Goal: Task Accomplishment & Management: Use online tool/utility

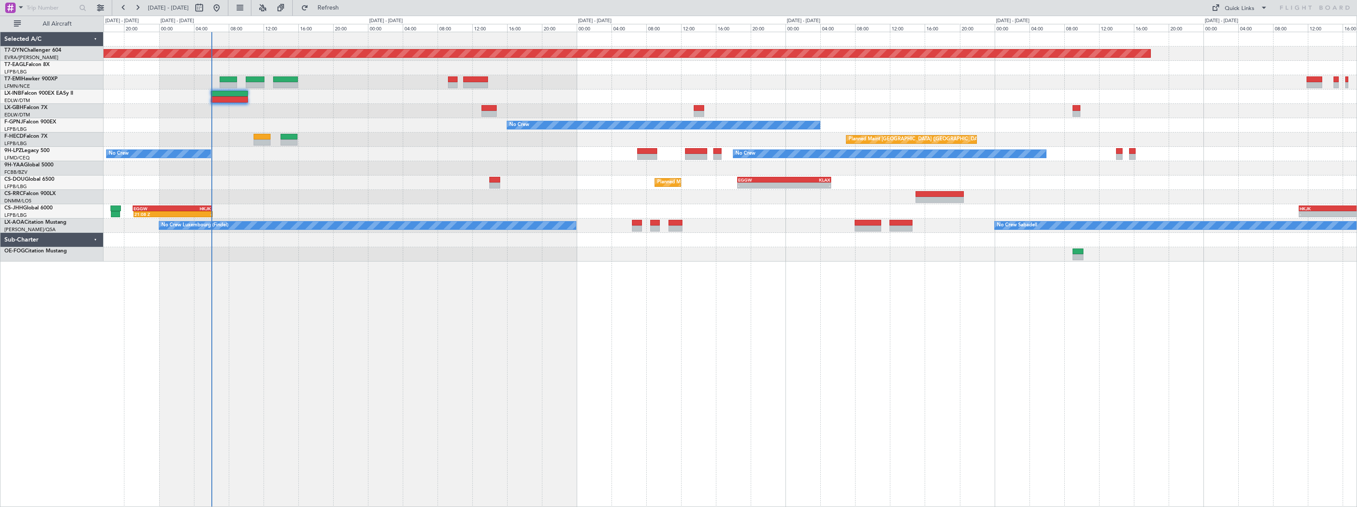
click at [232, 120] on div "Planned Maint [GEOGRAPHIC_DATA]-[GEOGRAPHIC_DATA] Planned Maint [US_STATE] ([GE…" at bounding box center [729, 147] width 1253 height 230
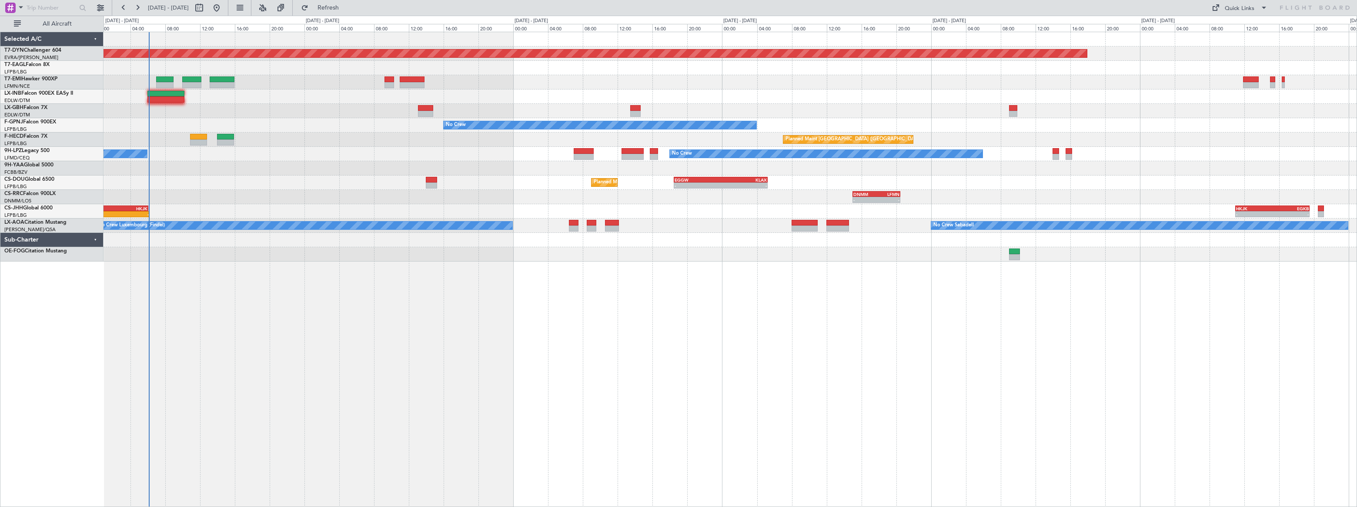
click at [127, 152] on div "Planned Maint [GEOGRAPHIC_DATA]-[GEOGRAPHIC_DATA] Planned Maint [US_STATE] ([GE…" at bounding box center [729, 147] width 1253 height 230
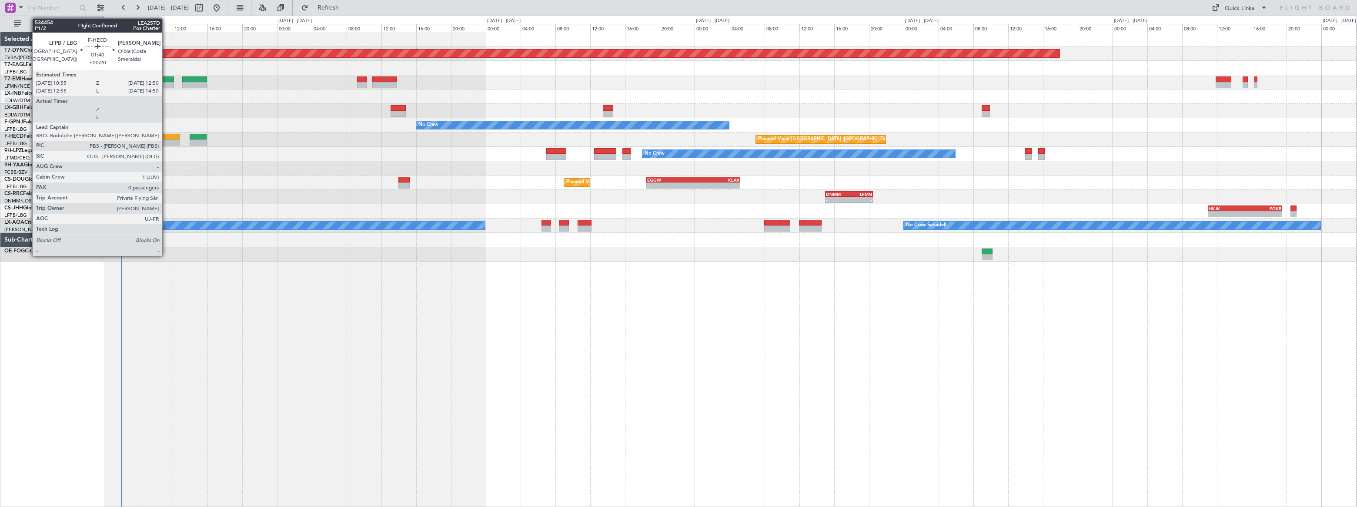
click at [167, 137] on div at bounding box center [171, 137] width 17 height 6
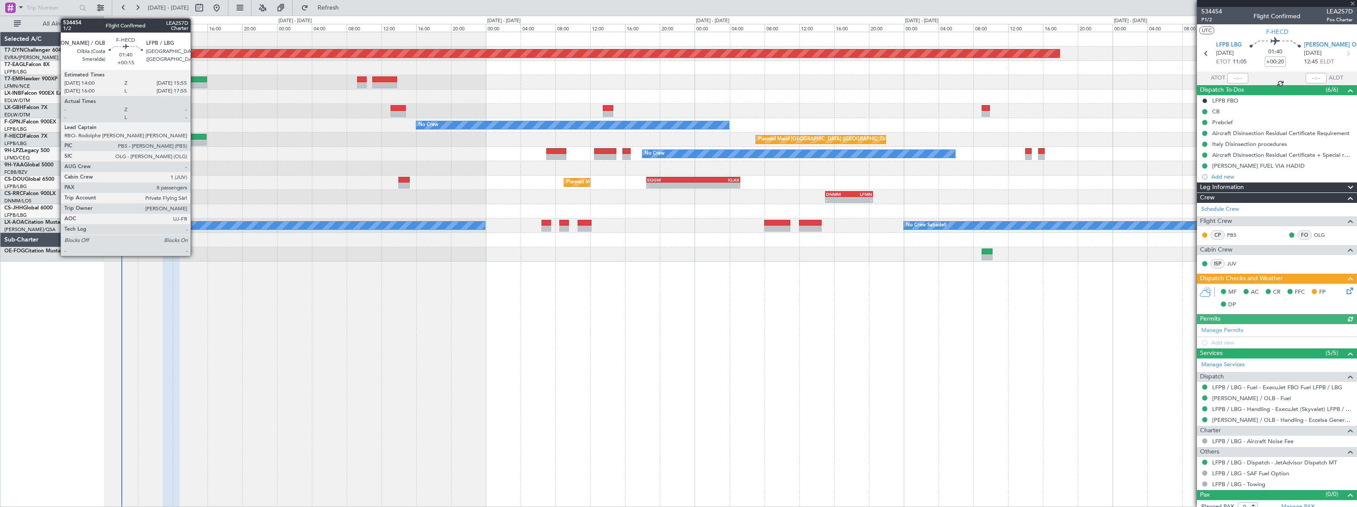
click at [194, 137] on div at bounding box center [198, 137] width 17 height 6
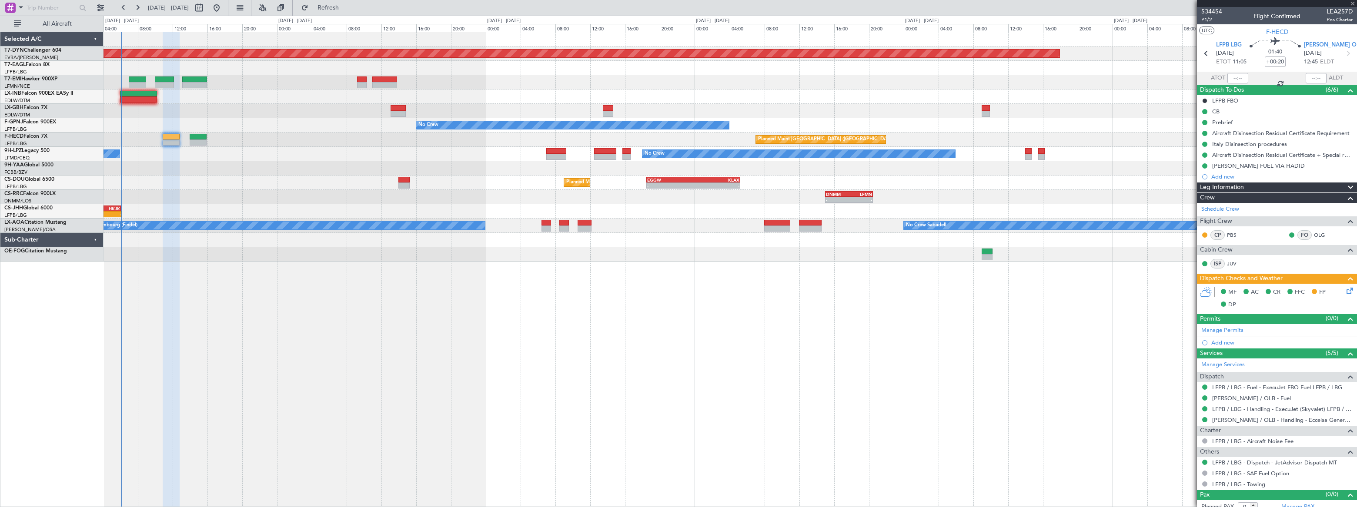
type input "+00:15"
type input "8"
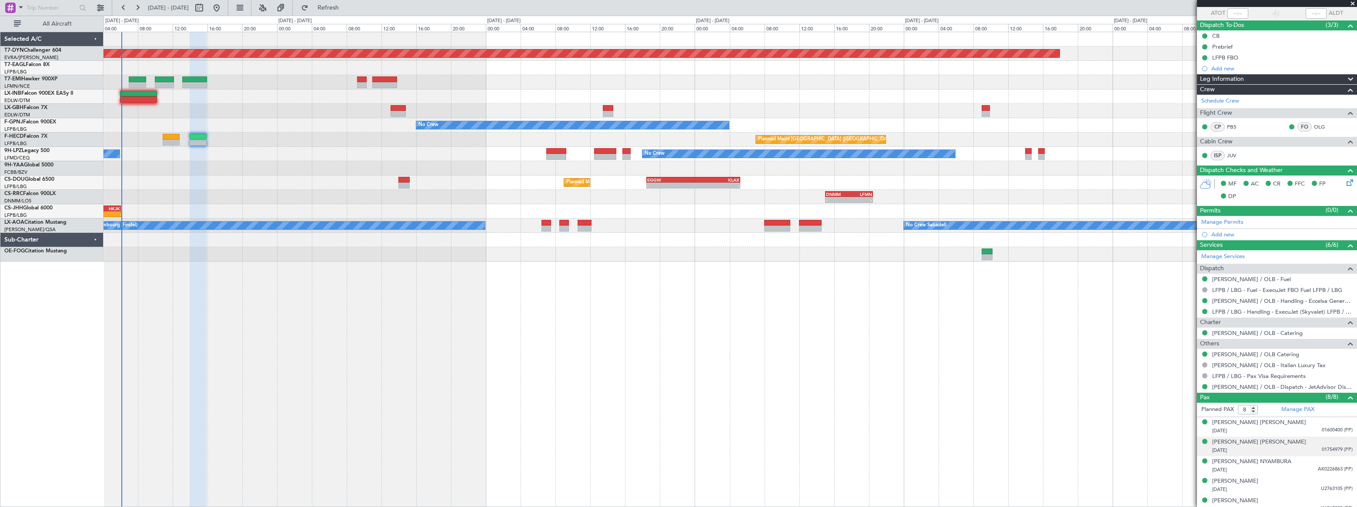
scroll to position [130, 0]
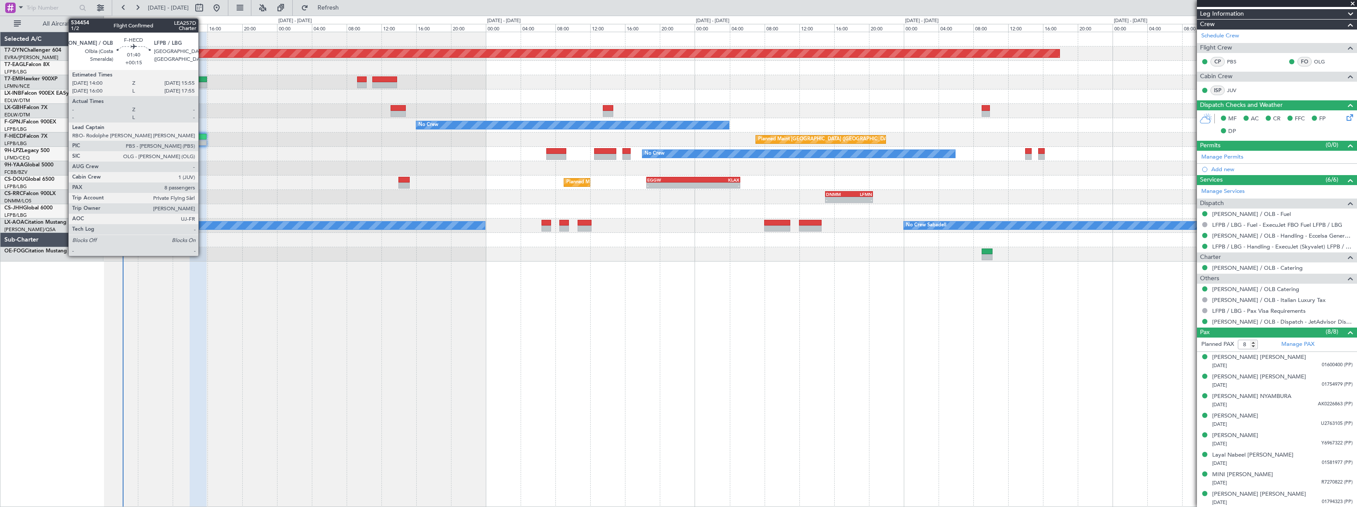
click at [202, 136] on div at bounding box center [198, 137] width 17 height 6
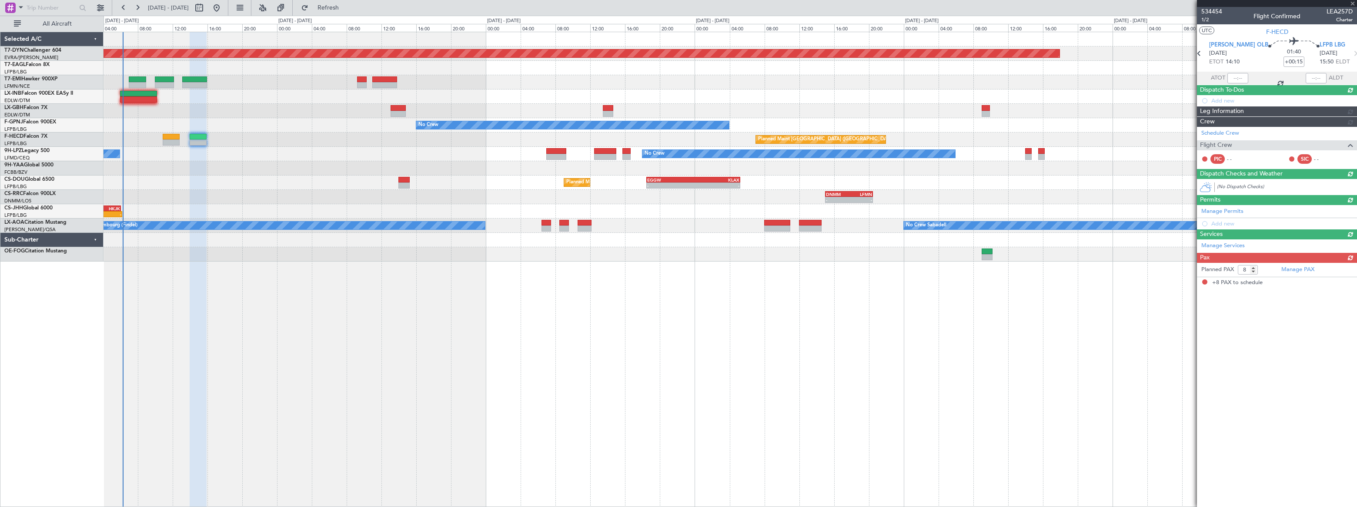
scroll to position [0, 0]
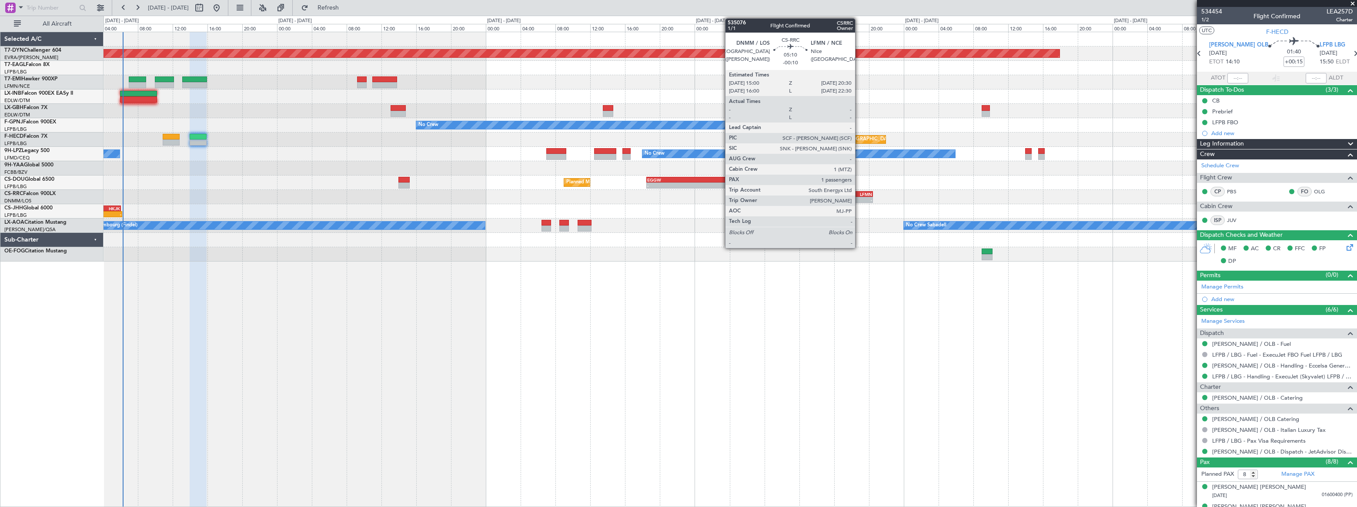
click at [859, 195] on div "LFMN" at bounding box center [860, 194] width 23 height 5
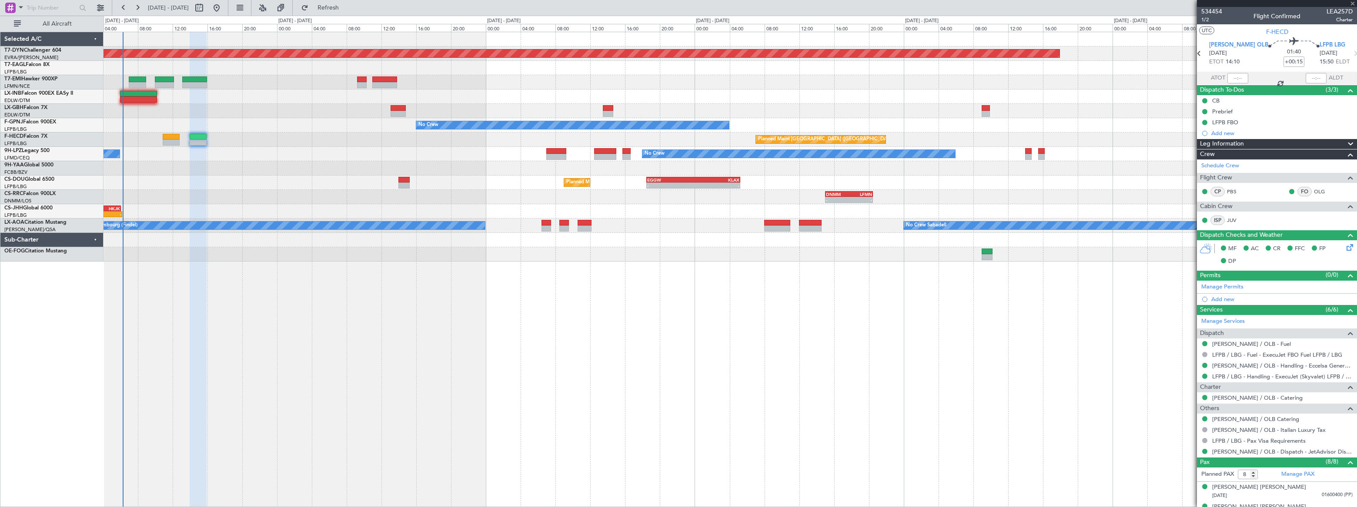
type input "-00:10"
type input "1"
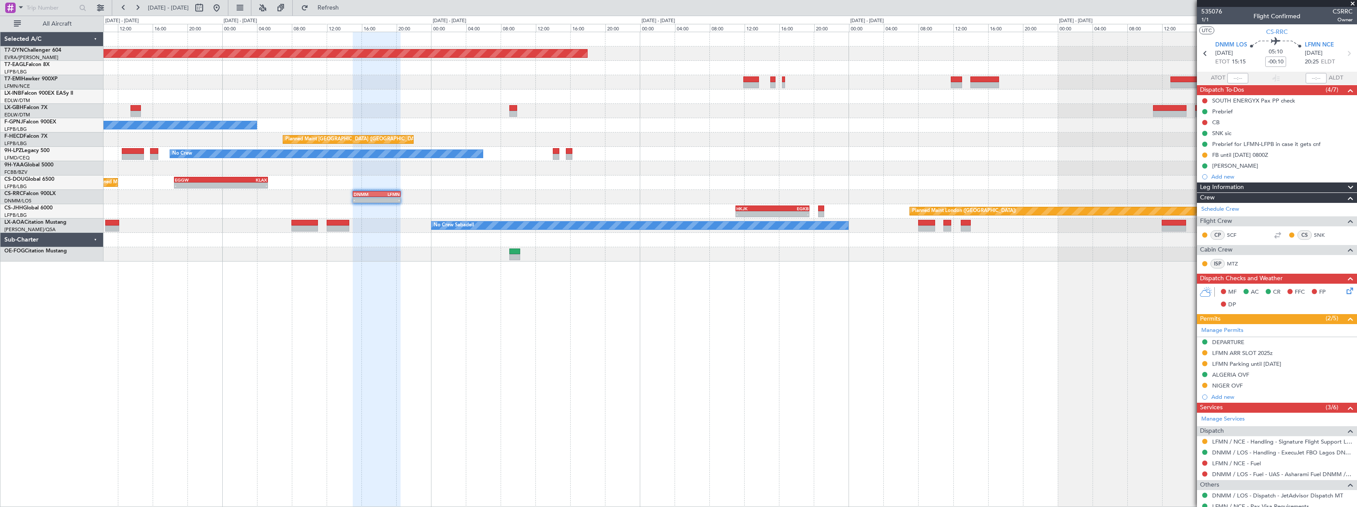
click at [531, 214] on div "Planned Maint [GEOGRAPHIC_DATA]-[GEOGRAPHIC_DATA] Planned Maint Geneva ([GEOGRA…" at bounding box center [729, 147] width 1252 height 230
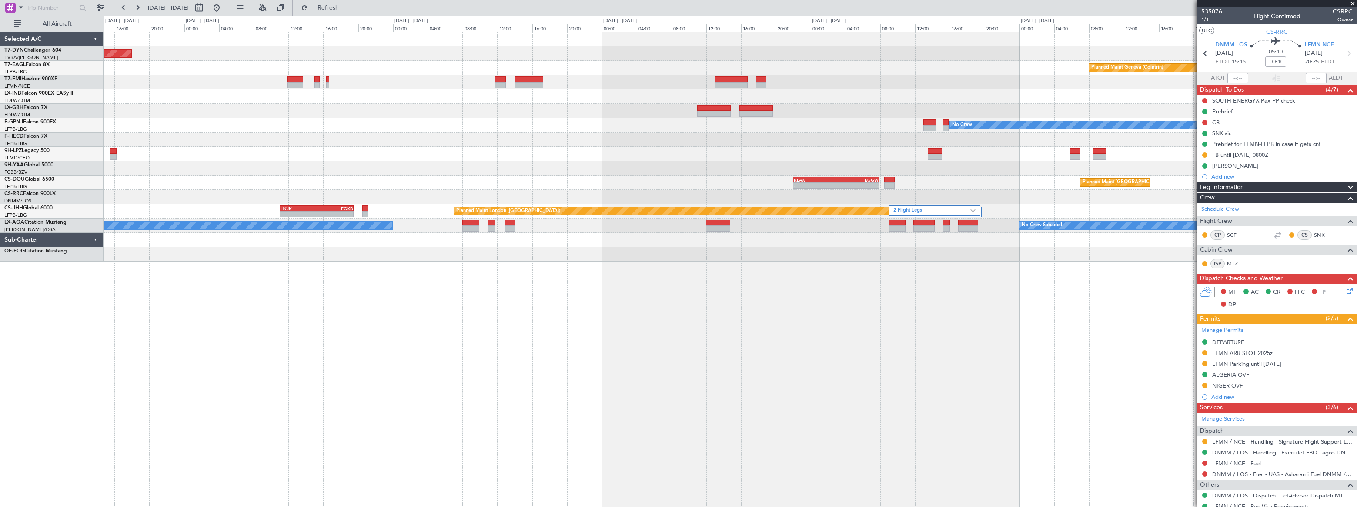
click at [407, 197] on div "- - DNMM 15:00 Z LFMN 20:30 Z" at bounding box center [729, 197] width 1252 height 14
click at [944, 207] on label "2 Flight Legs" at bounding box center [931, 210] width 77 height 7
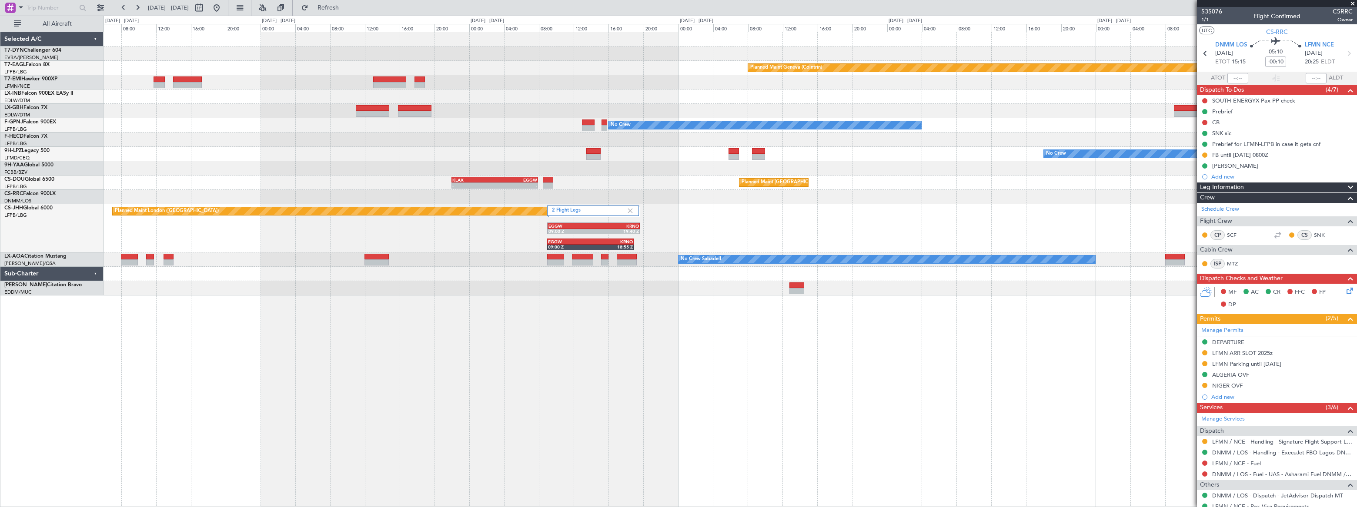
click at [688, 227] on div "2 Flight Legs Planned Maint [GEOGRAPHIC_DATA] ([GEOGRAPHIC_DATA]) EGGW 09:00 Z …" at bounding box center [729, 228] width 1252 height 48
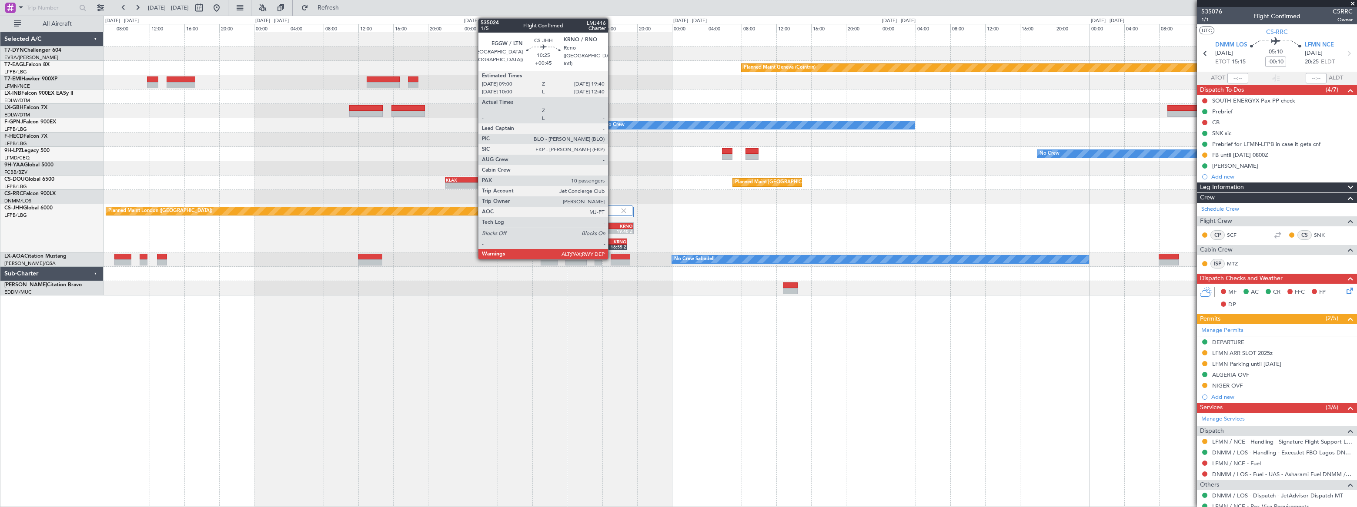
click at [612, 226] on div "KRNO" at bounding box center [609, 225] width 45 height 5
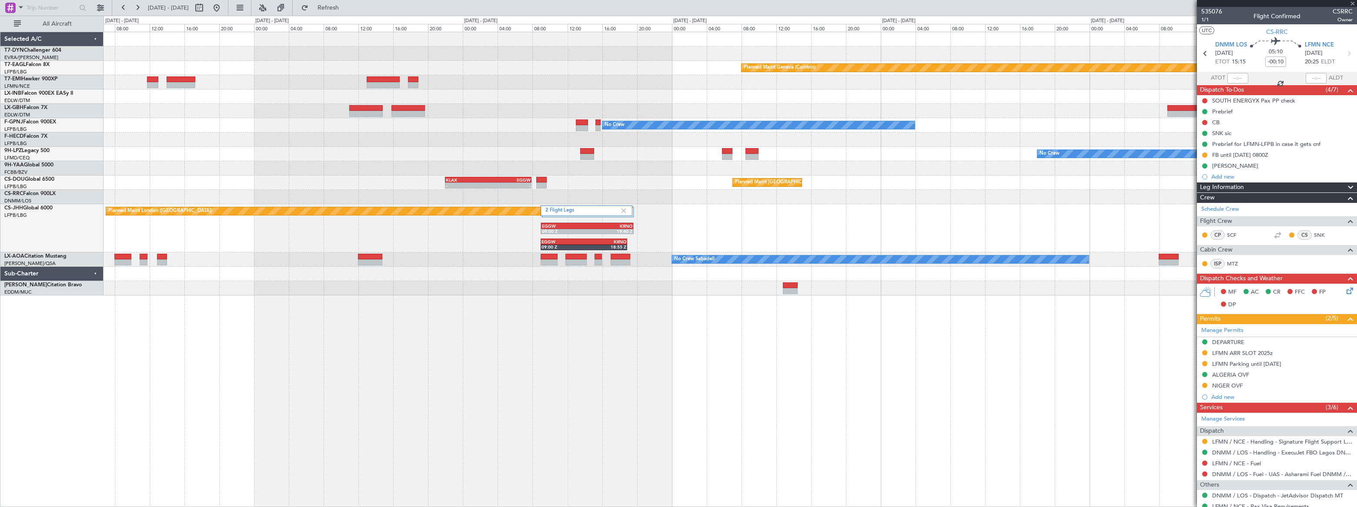
type input "+00:45"
type input "10"
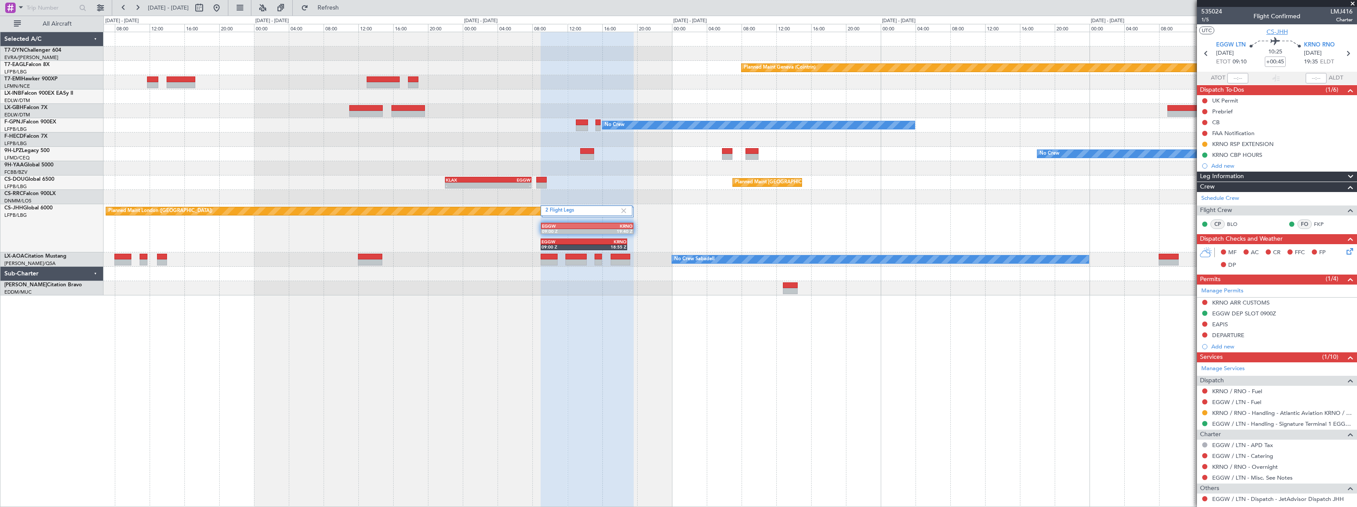
click at [994, 33] on span "CS-JHH" at bounding box center [1276, 31] width 21 height 9
click at [994, 30] on span "CS-JHH" at bounding box center [1276, 31] width 21 height 9
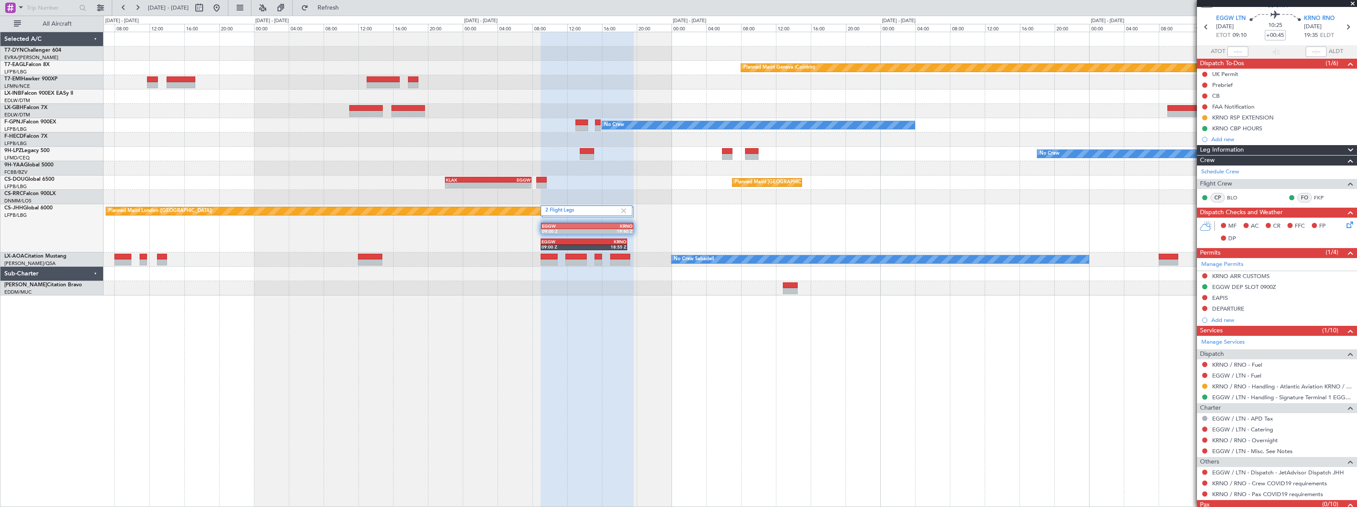
scroll to position [53, 0]
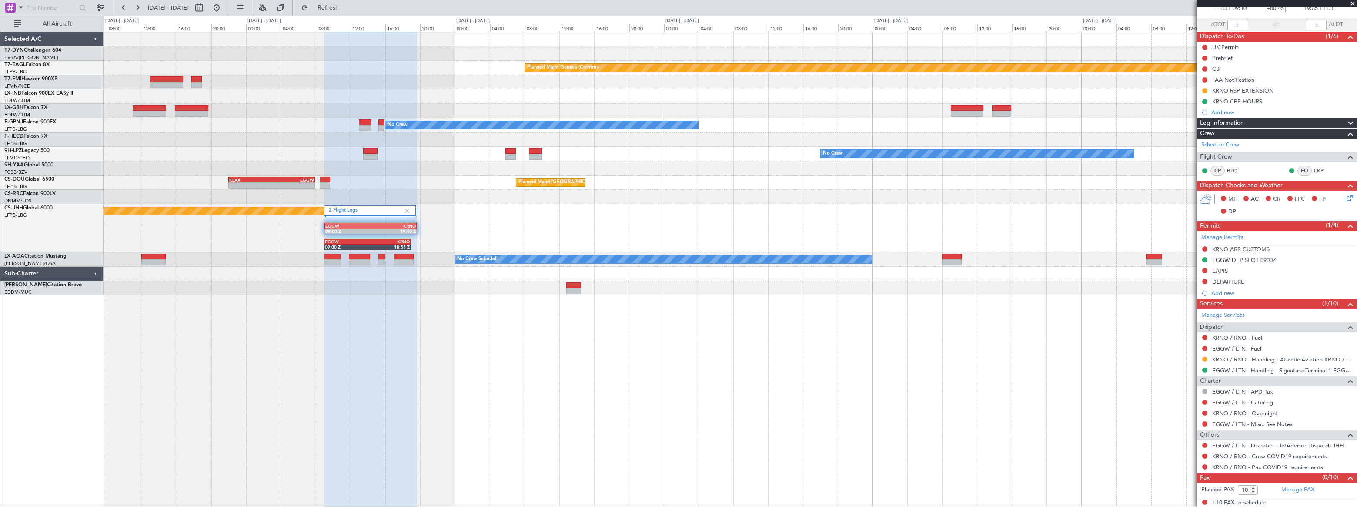
click at [819, 234] on div "2 Flight Legs Planned Maint [GEOGRAPHIC_DATA] ([GEOGRAPHIC_DATA]) EGGW 09:00 Z …" at bounding box center [729, 228] width 1252 height 48
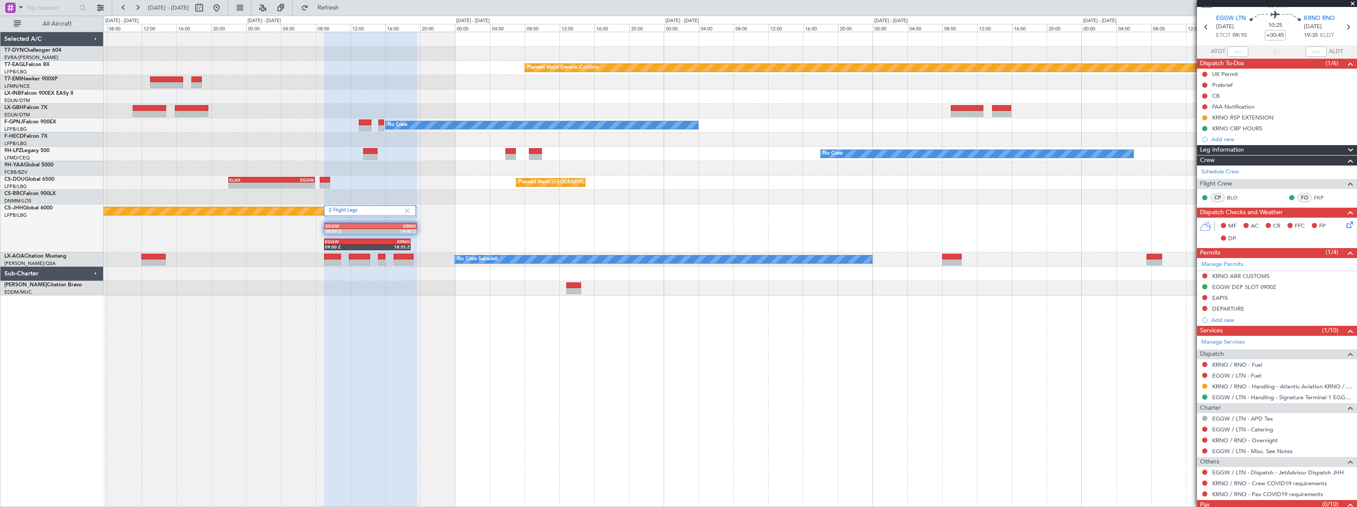
scroll to position [0, 0]
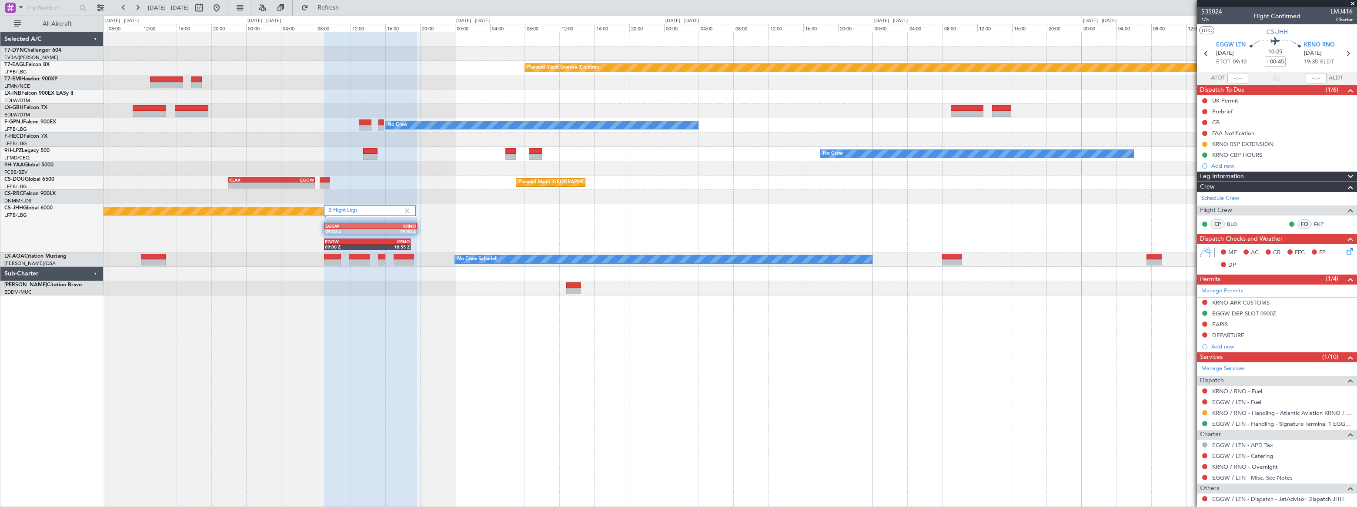
click at [994, 11] on span "535024" at bounding box center [1211, 11] width 21 height 9
click at [497, 213] on div "2 Flight Legs Planned Maint [GEOGRAPHIC_DATA] ([GEOGRAPHIC_DATA]) EGGW 09:00 Z …" at bounding box center [729, 228] width 1252 height 48
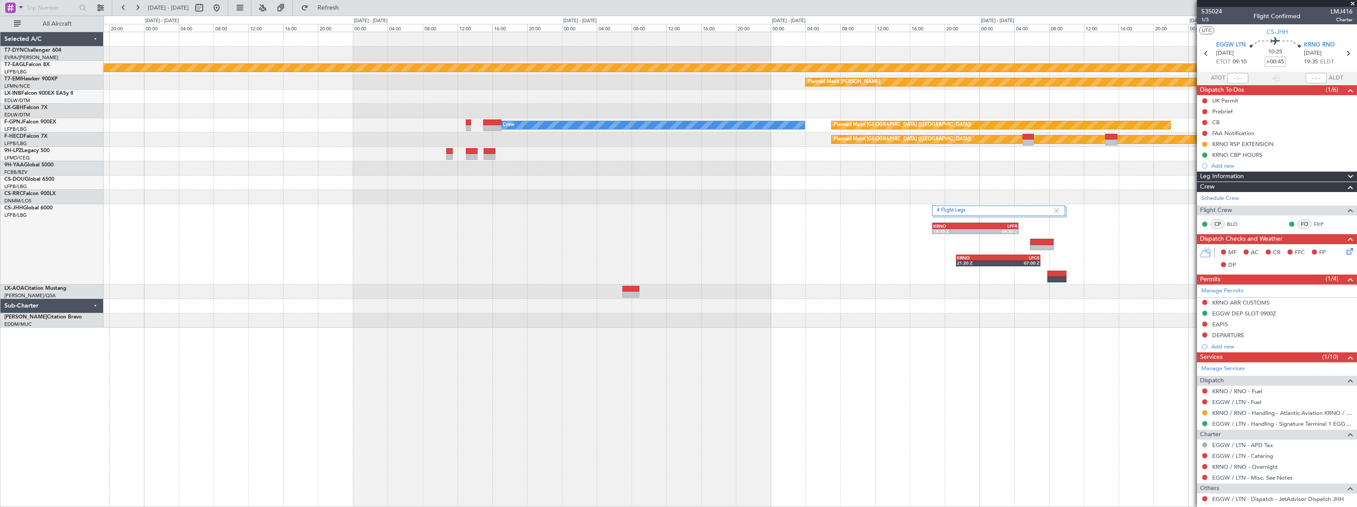
click at [637, 201] on div "Planned Maint Geneva (Cointrin) Planned Maint [PERSON_NAME] No Crew Planned Mai…" at bounding box center [729, 180] width 1253 height 296
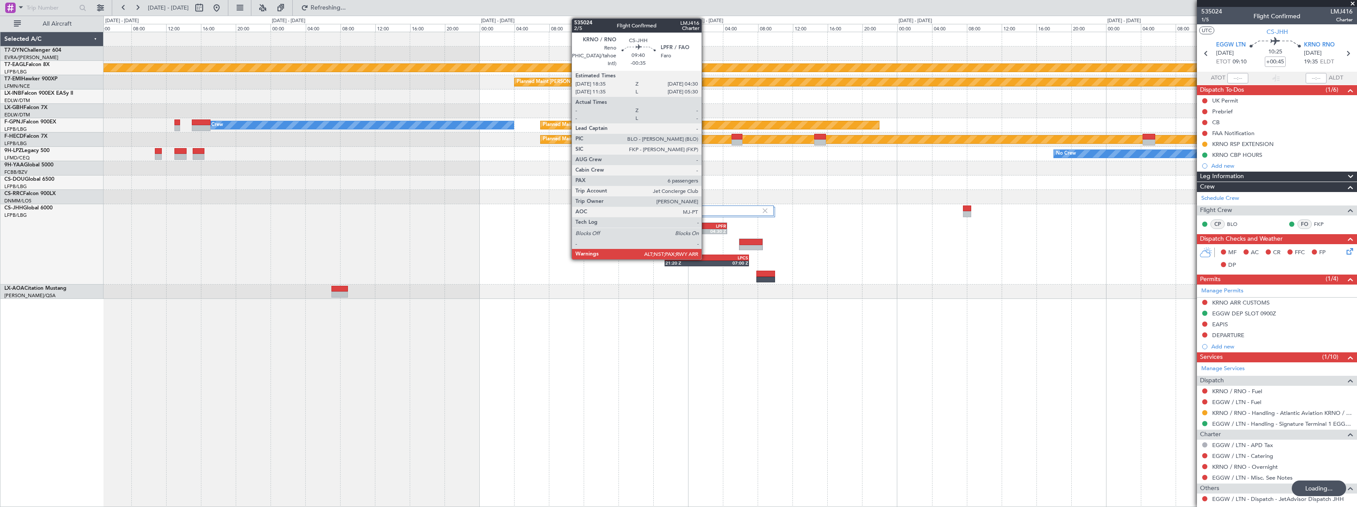
click at [705, 226] on div "LPFR" at bounding box center [705, 225] width 42 height 5
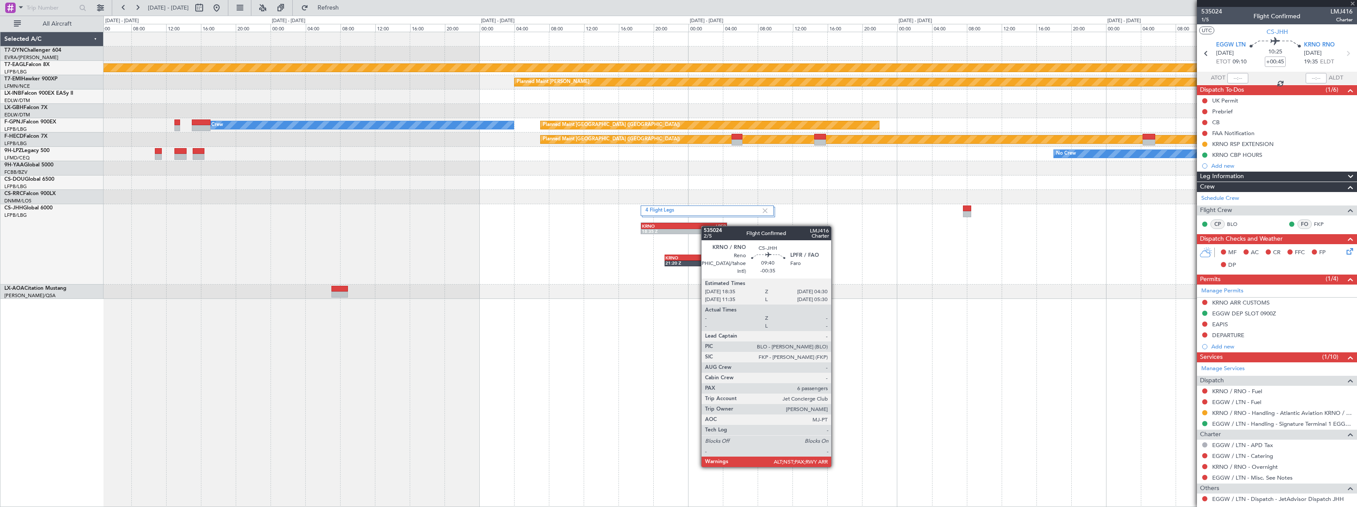
click at [705, 226] on div "LPFR" at bounding box center [705, 225] width 42 height 5
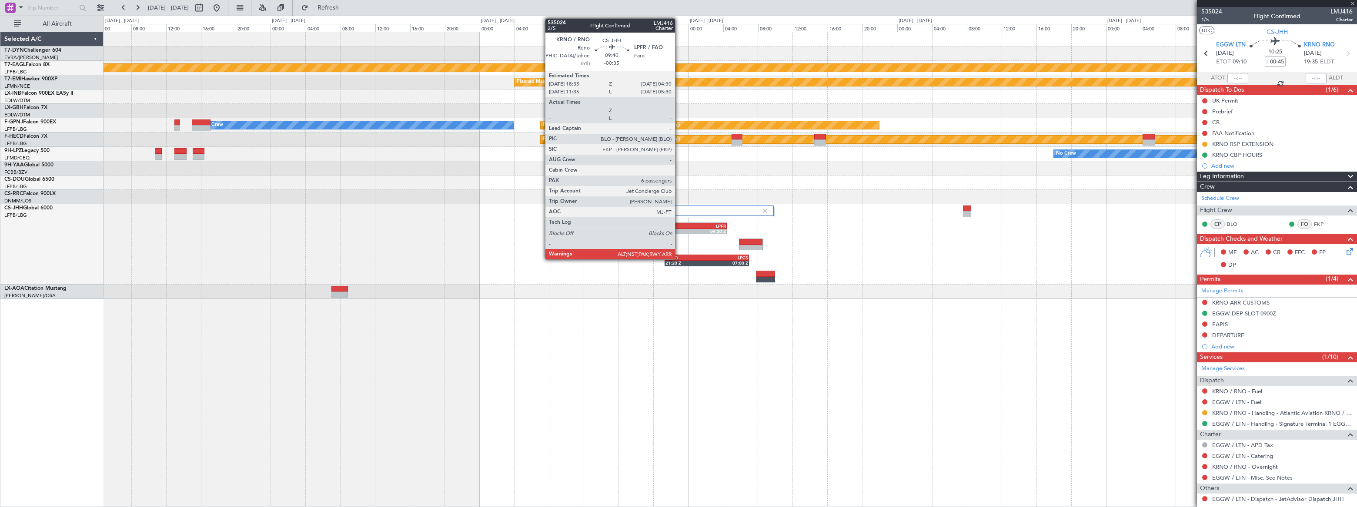
click at [679, 229] on div "18:35 Z" at bounding box center [663, 231] width 42 height 5
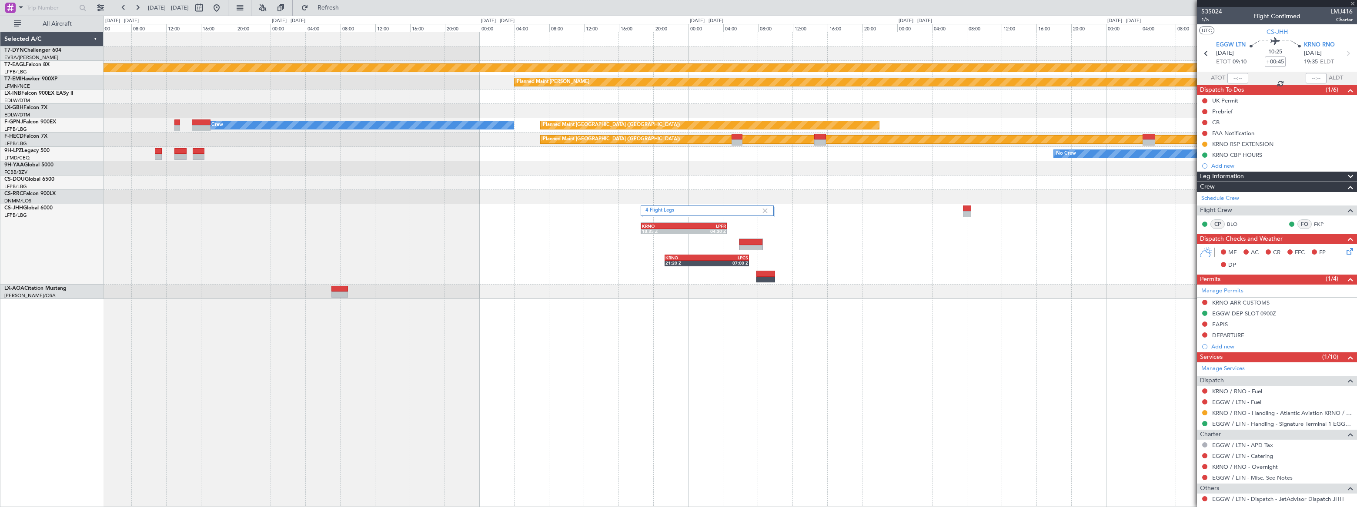
type input "-00:35"
type input "6"
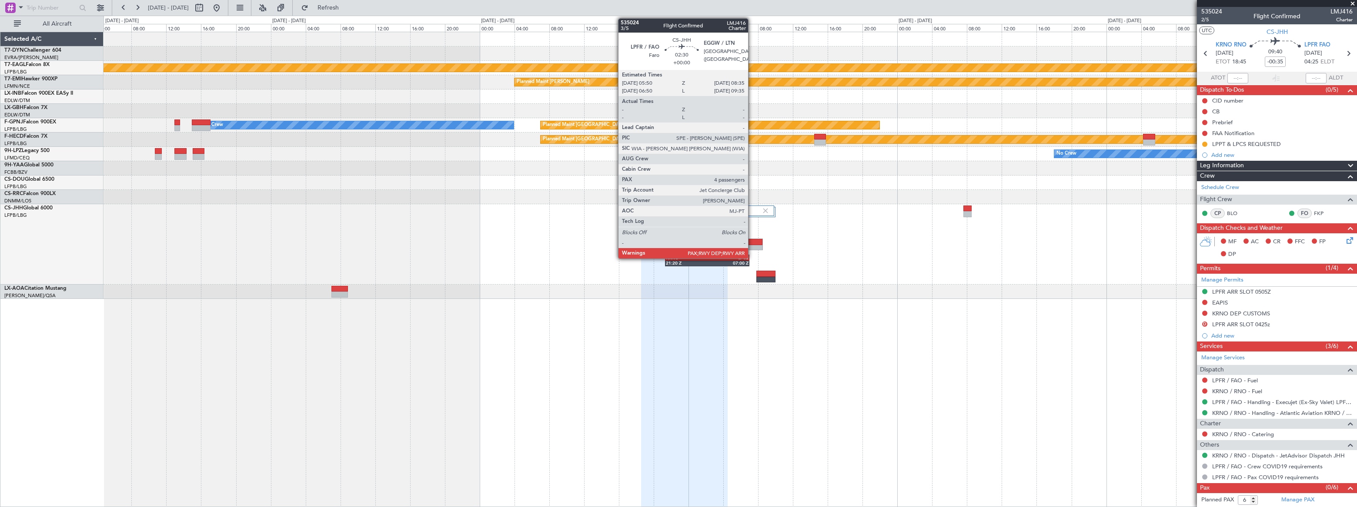
click at [752, 243] on div at bounding box center [750, 242] width 23 height 6
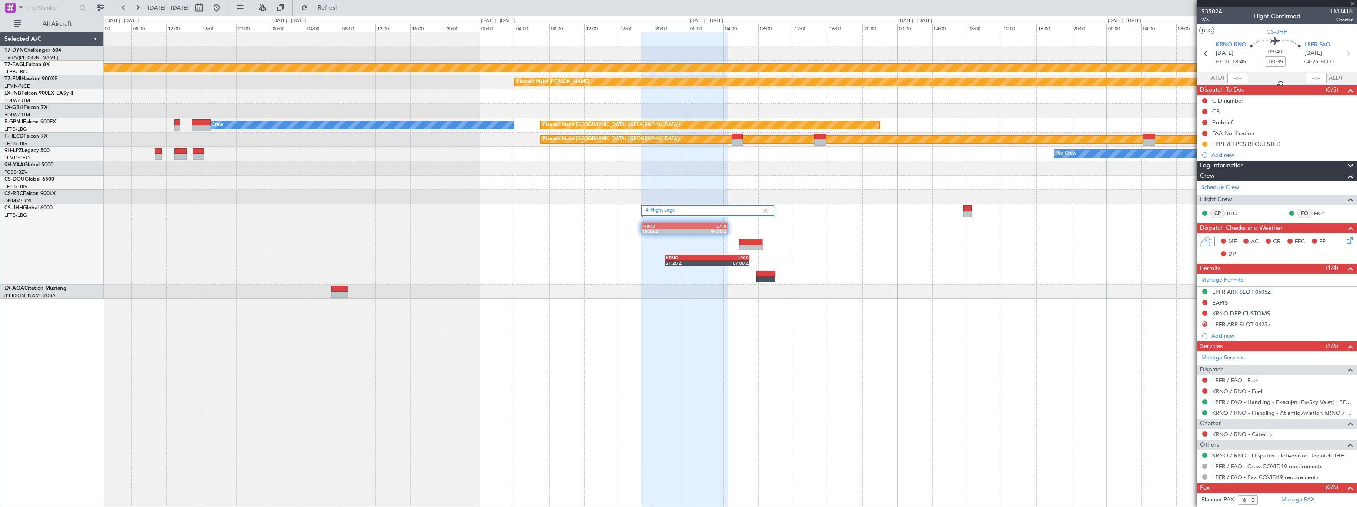
type input "4"
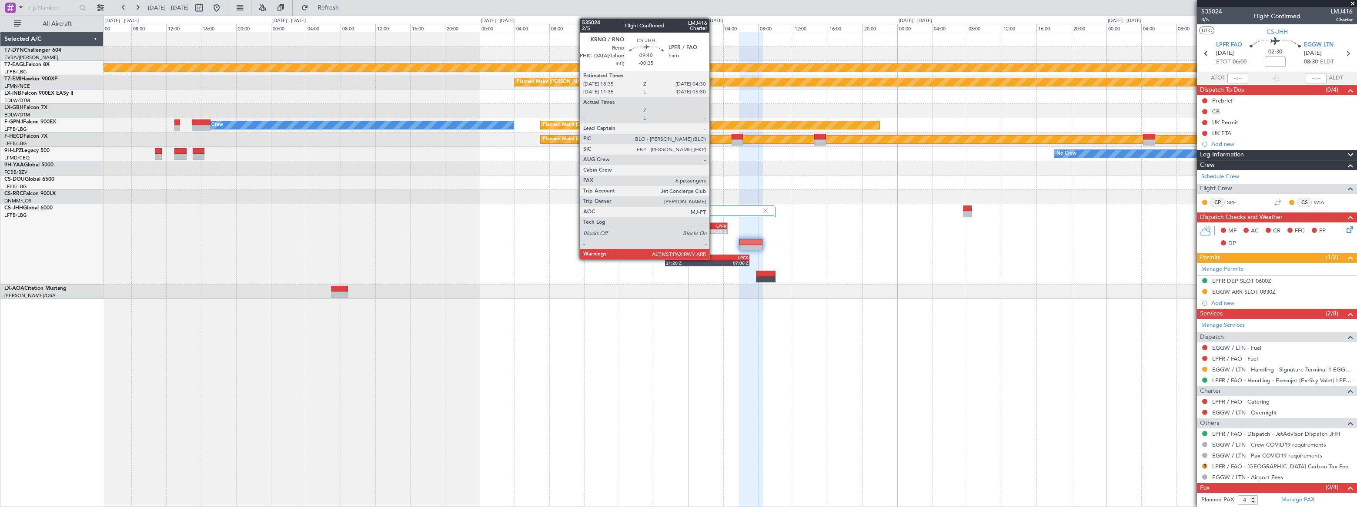
click at [713, 225] on div "LPFR" at bounding box center [705, 225] width 42 height 5
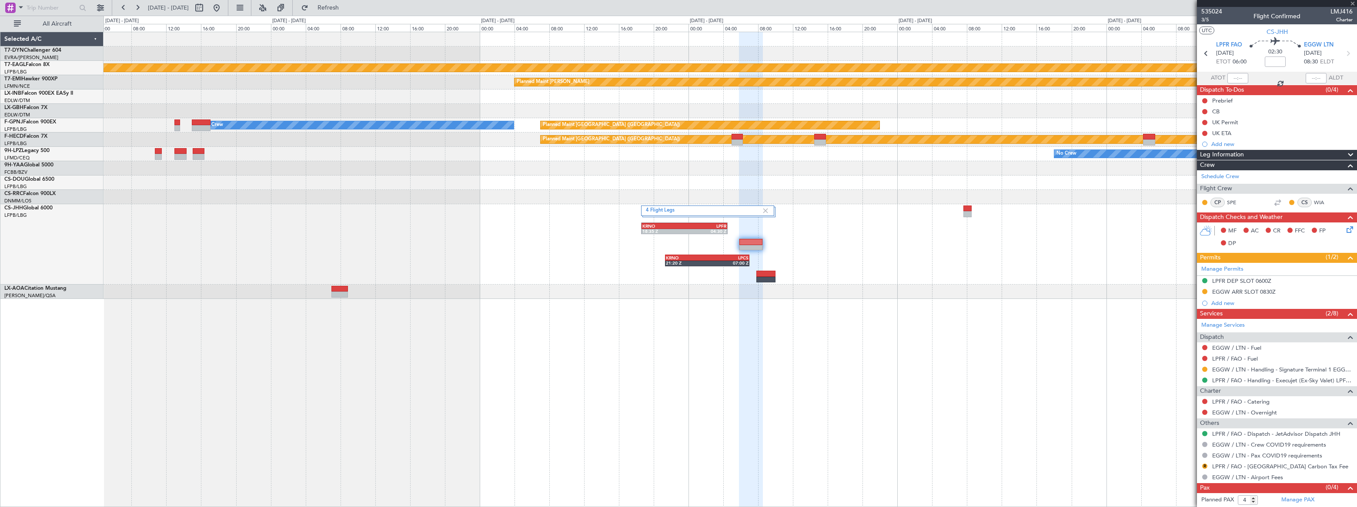
click at [713, 225] on div "LPFR" at bounding box center [705, 225] width 42 height 5
type input "-00:35"
type input "6"
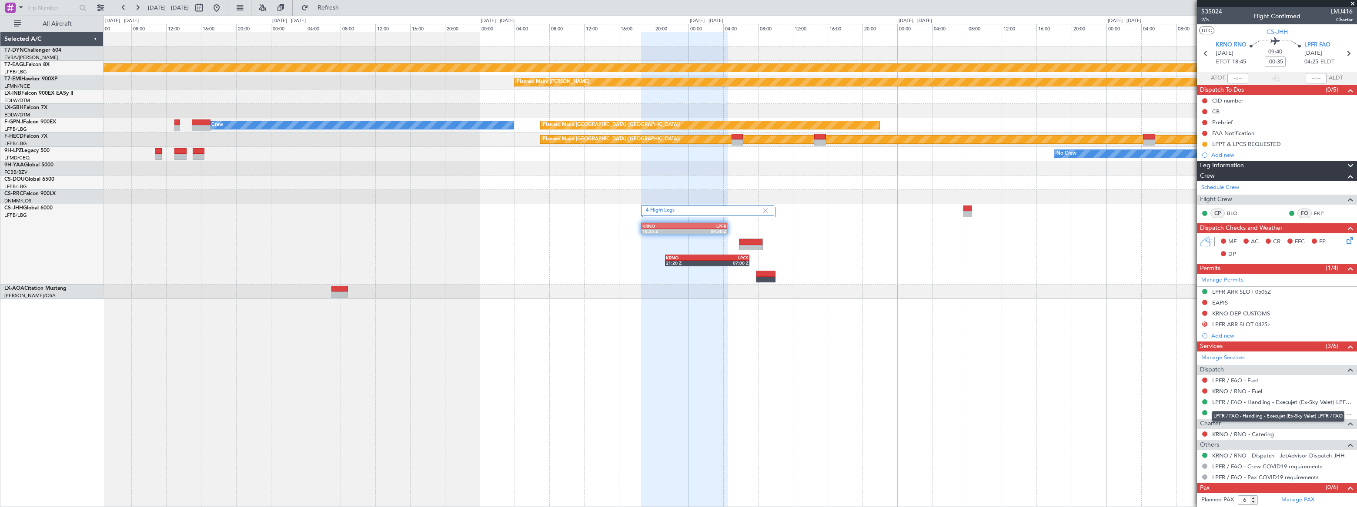
click at [994, 372] on div "LPFR / FAO - Handling - Execujet (Ex-Sky Valet) LPFR / FAO" at bounding box center [1277, 416] width 133 height 11
click at [994, 372] on link "KRNO / RNO - Handling - Atlantic Aviation KRNO / RNO" at bounding box center [1282, 413] width 140 height 7
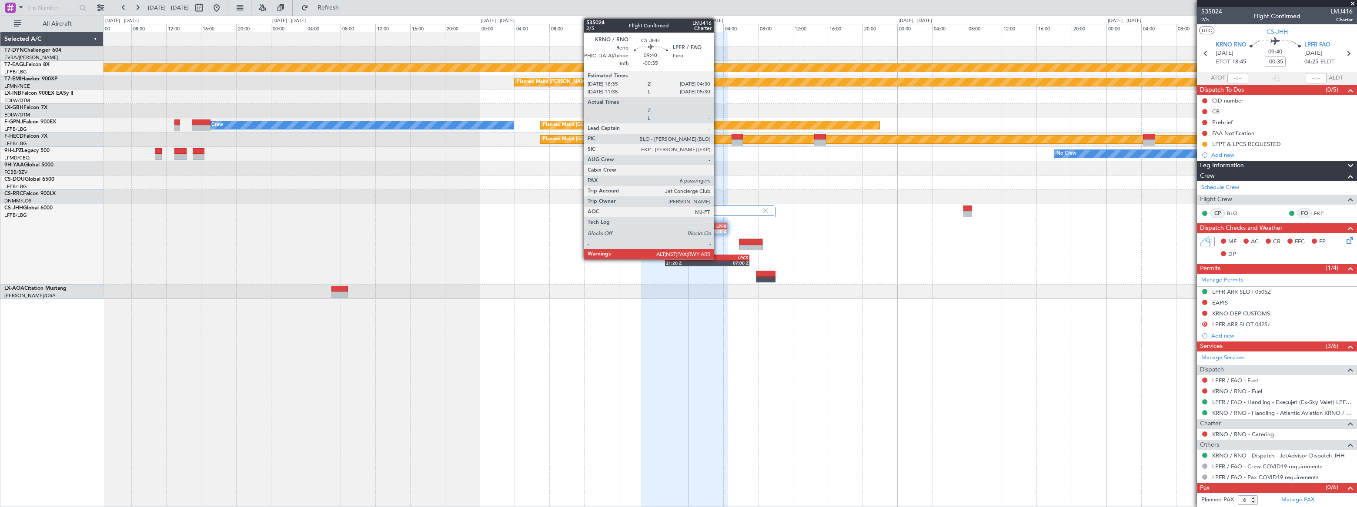
click at [717, 225] on div "LPFR" at bounding box center [705, 225] width 42 height 5
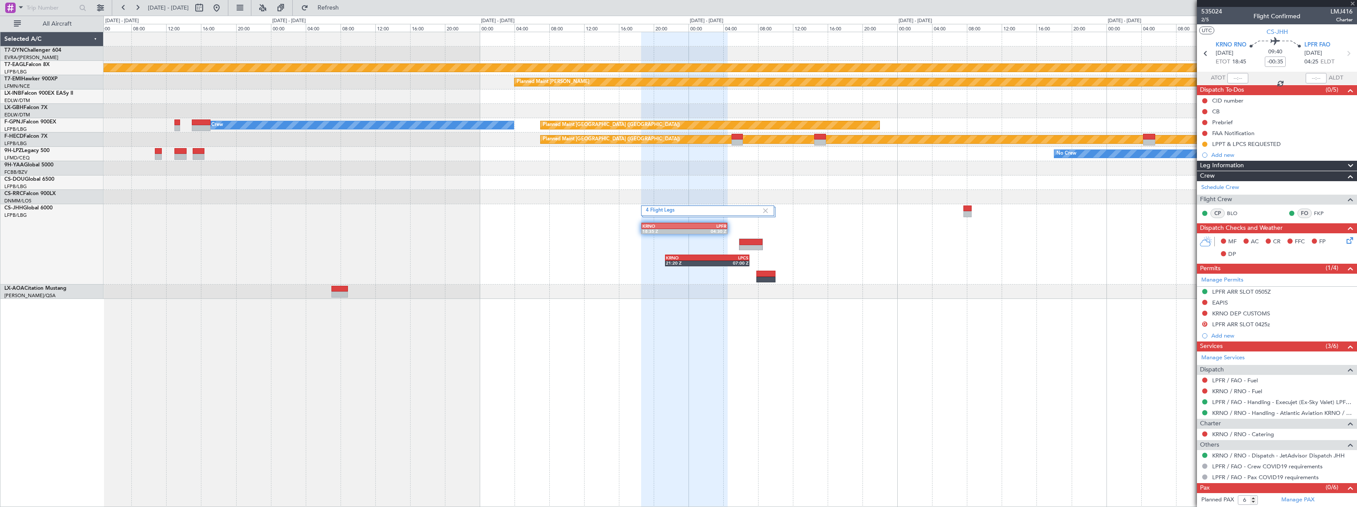
click at [717, 225] on div "LPFR" at bounding box center [705, 225] width 42 height 5
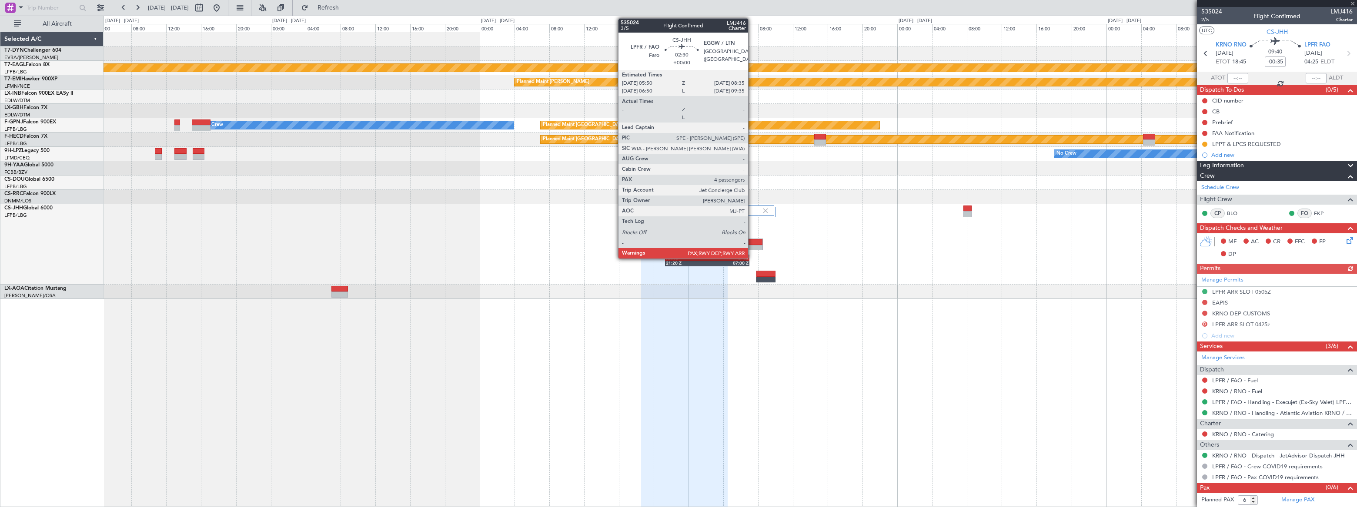
click at [752, 240] on div at bounding box center [750, 242] width 23 height 6
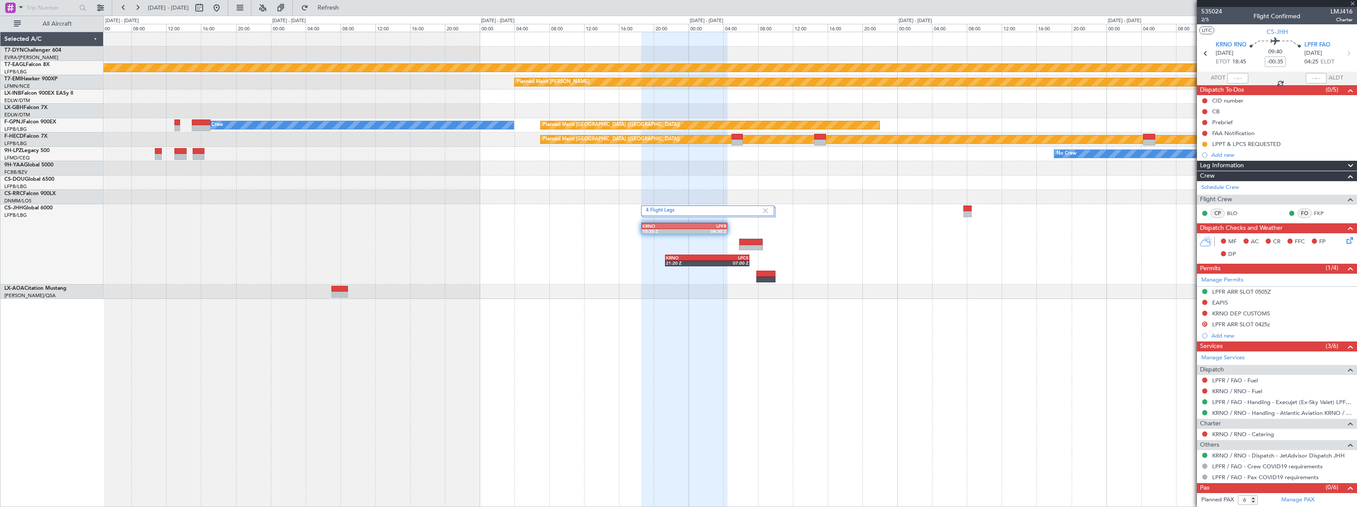
type input "4"
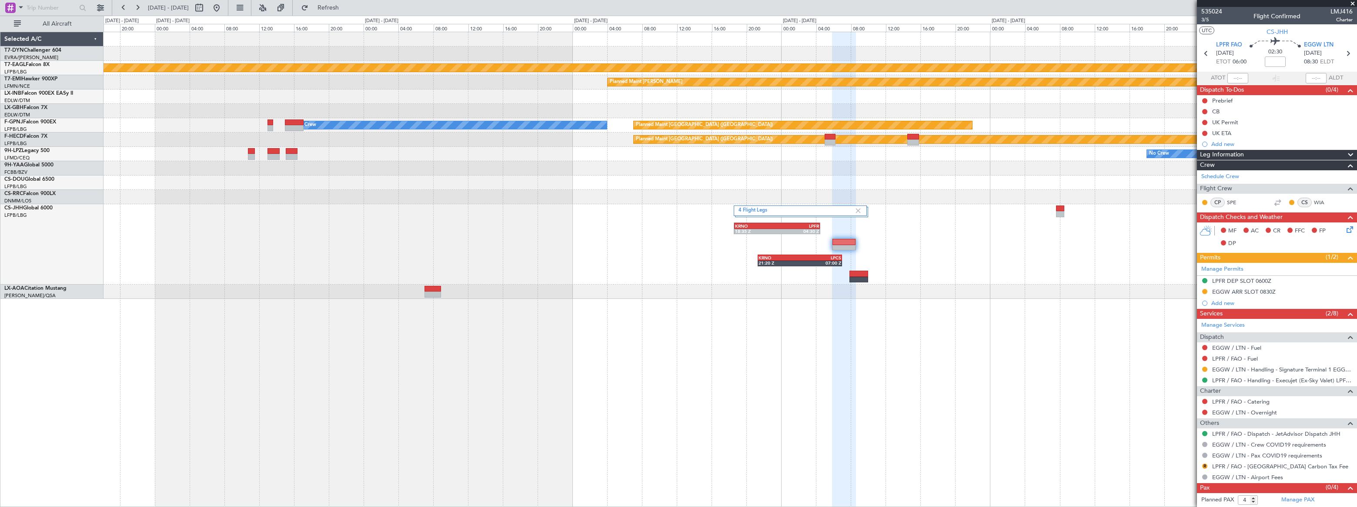
click at [311, 57] on div at bounding box center [729, 54] width 1252 height 14
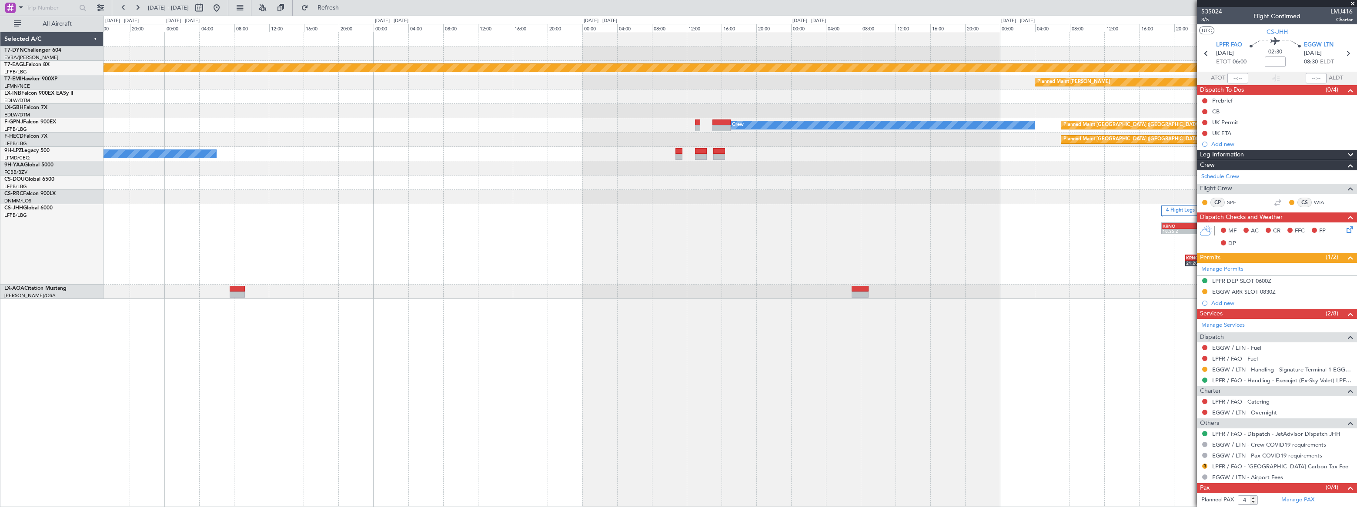
click at [935, 235] on div "4 Flight Legs KRNO 18:35 Z LPFR 04:30 Z KRNO 21:20 Z LPCS 07:00 Z" at bounding box center [729, 244] width 1252 height 80
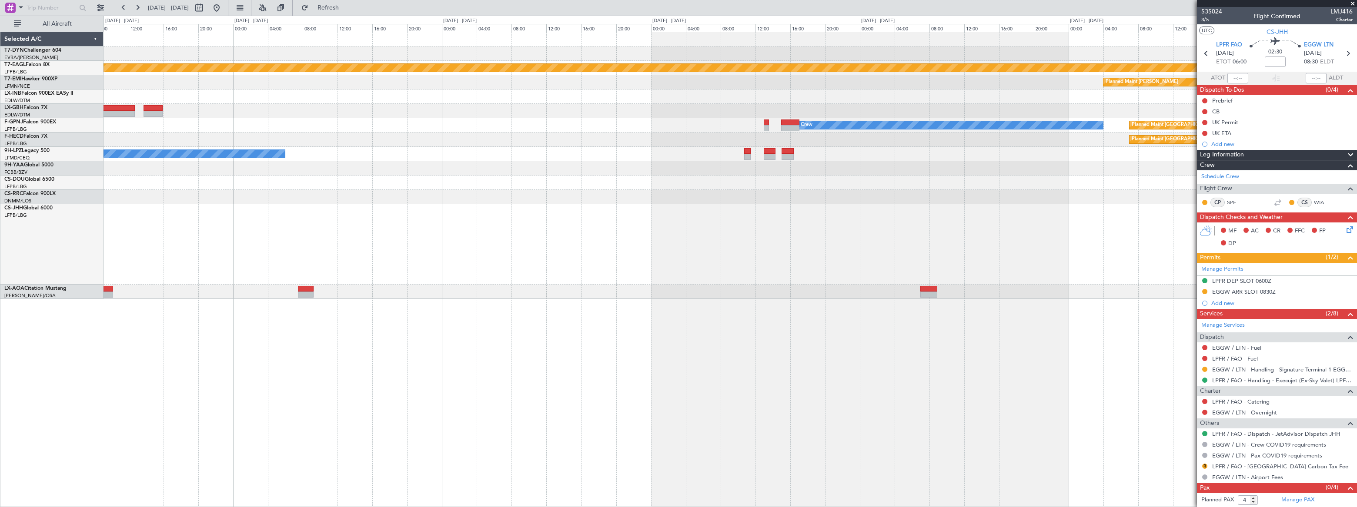
click at [819, 226] on div "4 Flight Legs KRNO 18:35 Z LPFR 04:30 Z KRNO 21:20 Z LPCS 07:00 Z" at bounding box center [729, 244] width 1253 height 80
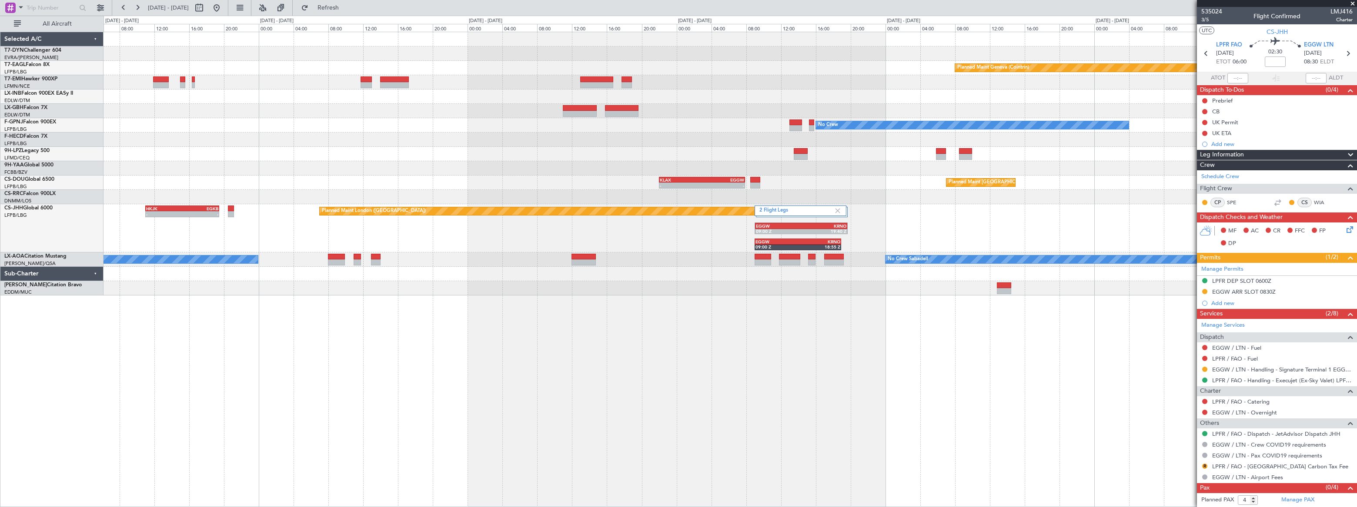
click at [732, 165] on div "Planned Maint [GEOGRAPHIC_DATA]-[GEOGRAPHIC_DATA] Planned Maint Geneva ([GEOGRA…" at bounding box center [729, 163] width 1253 height 263
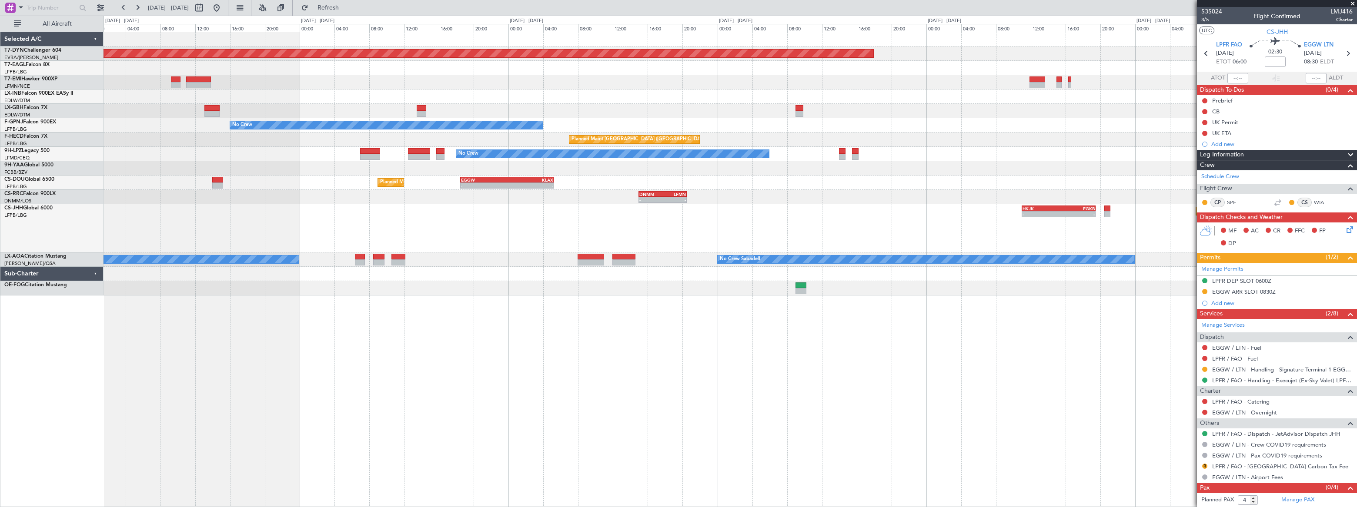
click at [470, 177] on div "EGGW 18:30 Z KLAX 05:15 Z - - Planned Maint [GEOGRAPHIC_DATA] ([GEOGRAPHIC_DATA…" at bounding box center [729, 183] width 1253 height 14
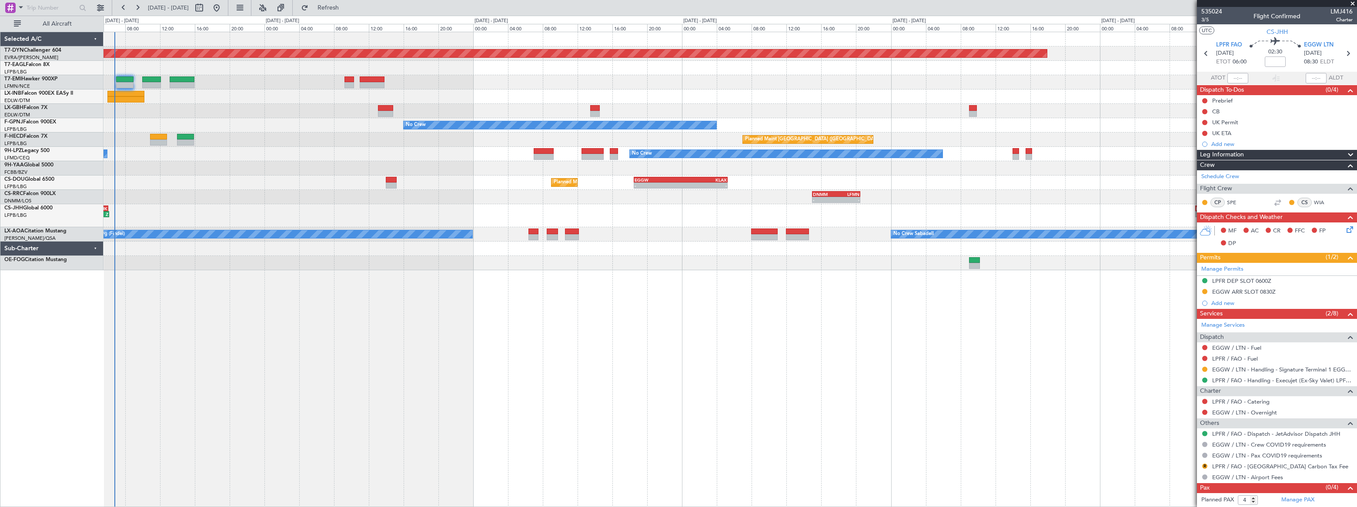
click at [221, 192] on div "Planned Maint [GEOGRAPHIC_DATA]-[GEOGRAPHIC_DATA] Planned Maint [US_STATE] ([GE…" at bounding box center [729, 151] width 1253 height 238
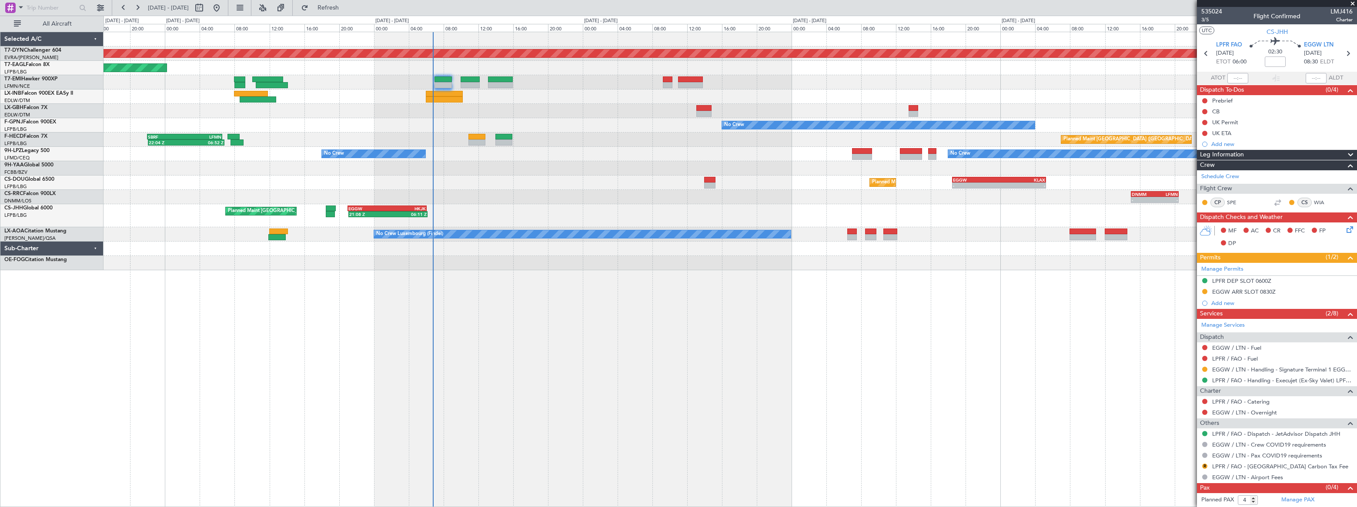
click at [487, 91] on div "Planned Maint [GEOGRAPHIC_DATA]-[GEOGRAPHIC_DATA] Planned Maint [US_STATE] ([GE…" at bounding box center [729, 151] width 1253 height 238
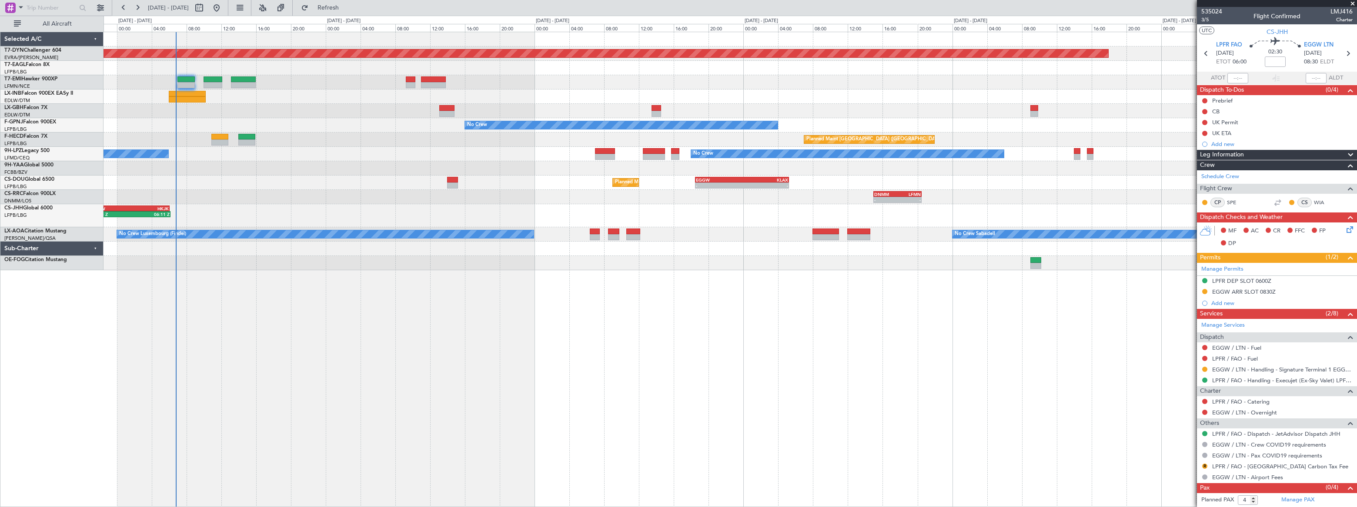
click at [200, 104] on div "Planned Maint [GEOGRAPHIC_DATA]-[GEOGRAPHIC_DATA] Planned Maint [US_STATE] ([GE…" at bounding box center [729, 151] width 1253 height 238
